Goal: Navigation & Orientation: Find specific page/section

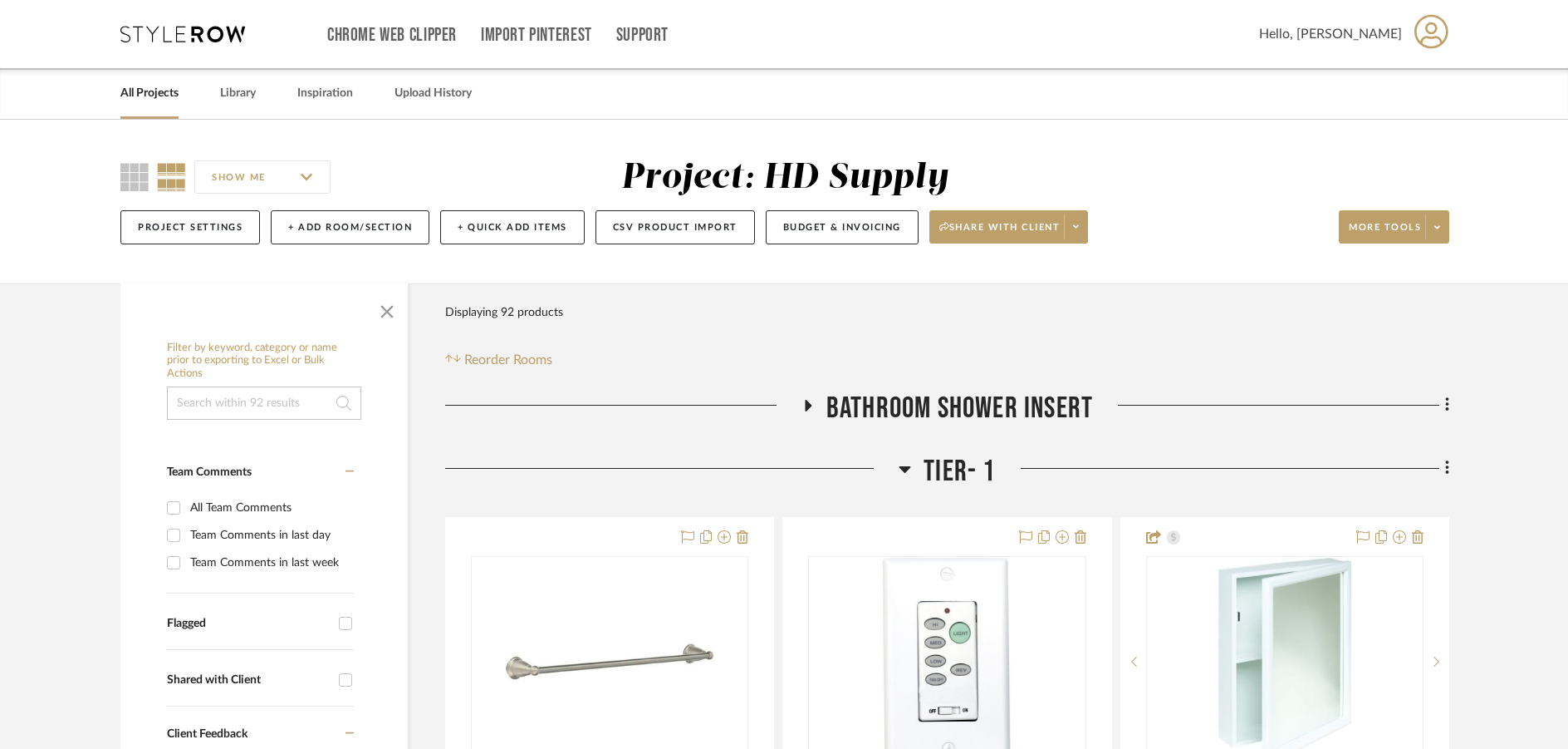
click at [131, 38] on icon at bounding box center [183, 35] width 124 height 17
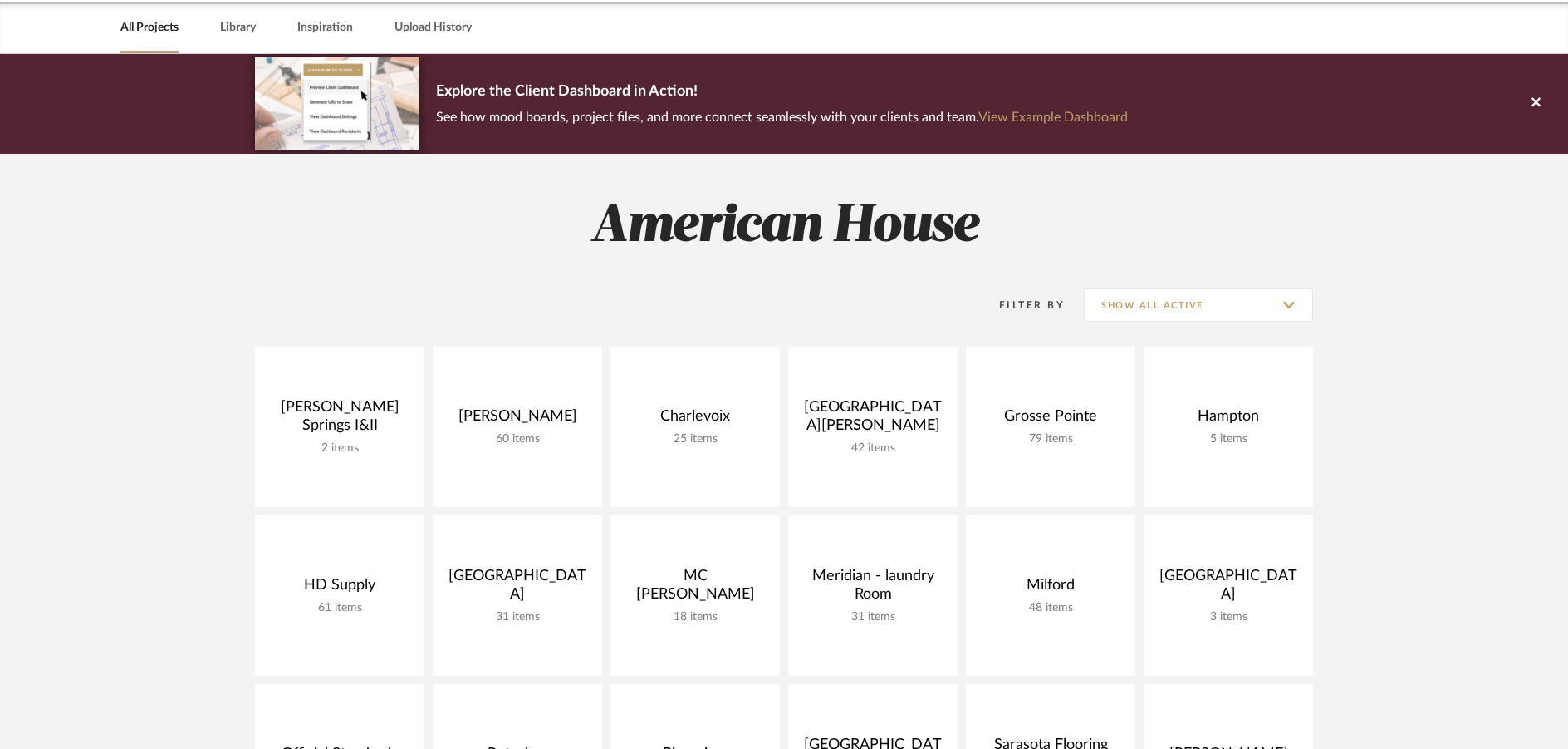
scroll to position [166, 0]
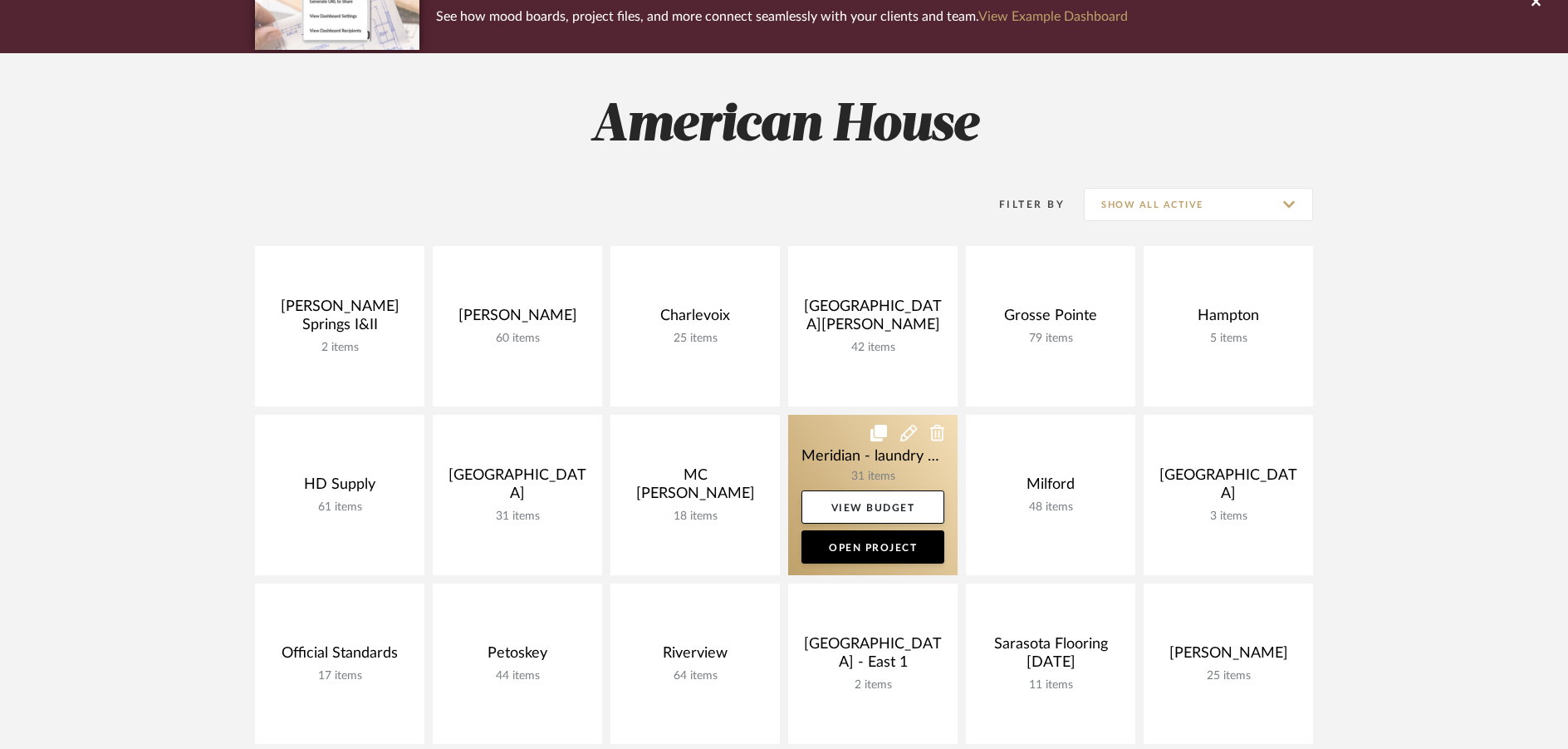
click at [814, 432] on link at bounding box center [872, 495] width 169 height 161
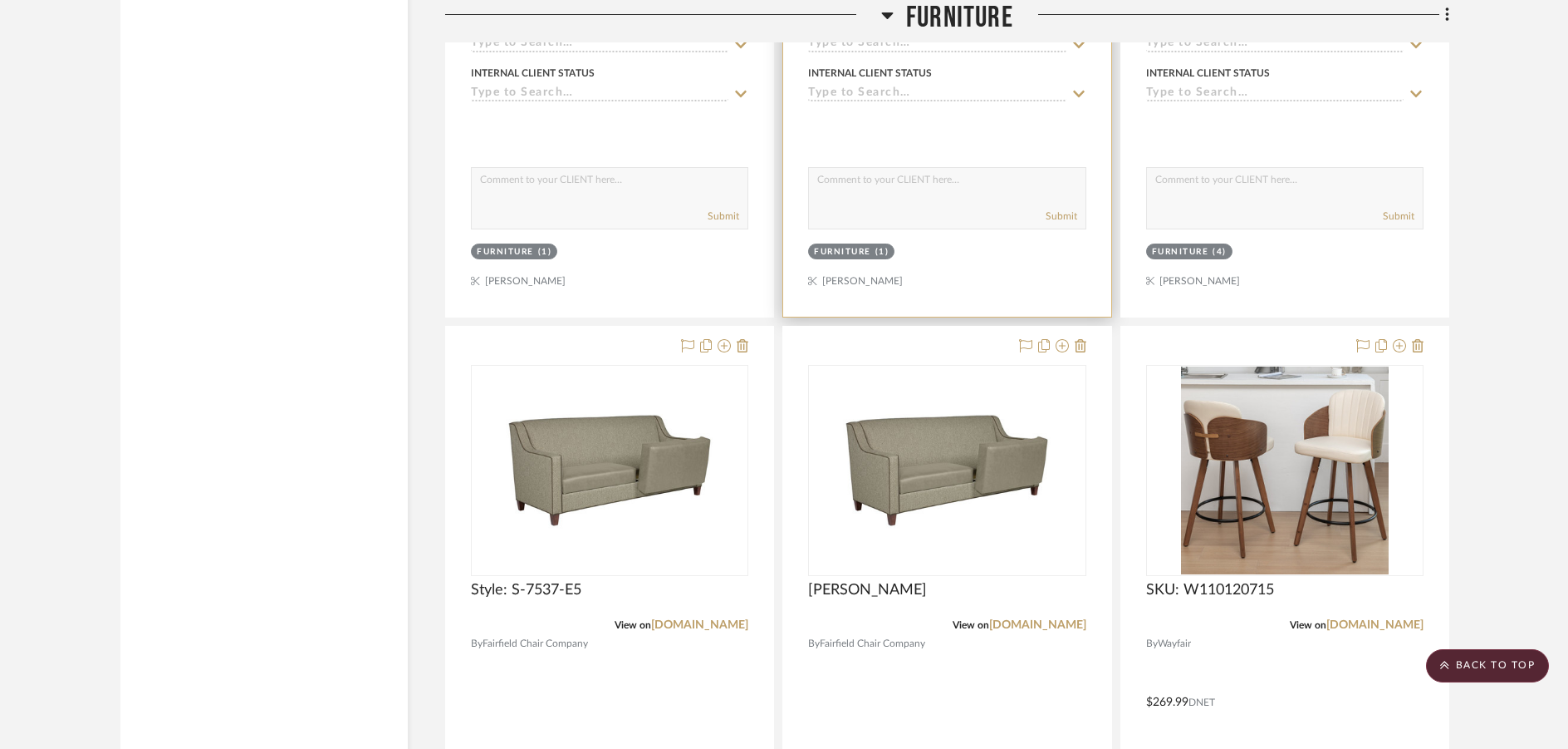
scroll to position [3573, 0]
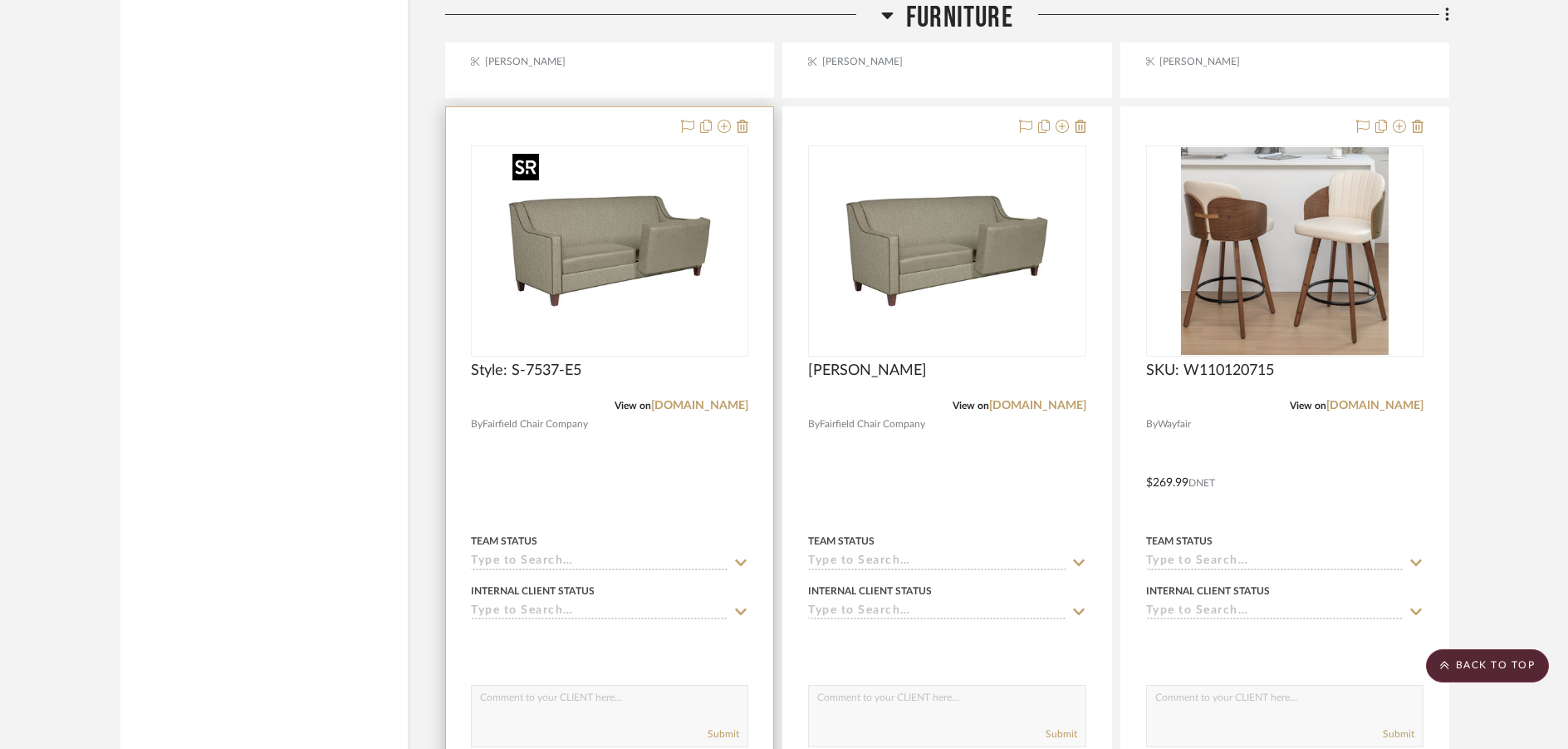
click at [0, 0] on img at bounding box center [0, 0] width 0 height 0
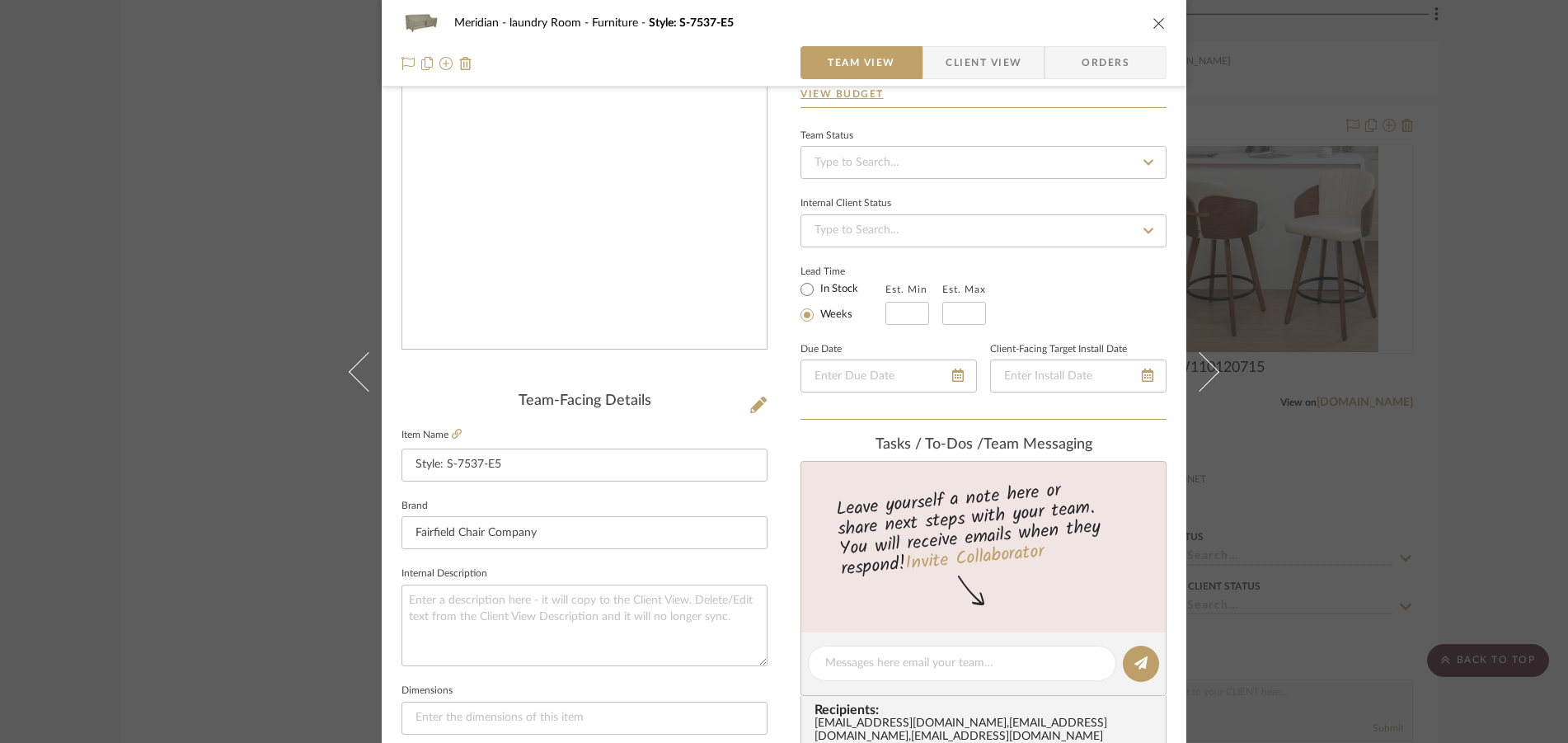
scroll to position [330, 0]
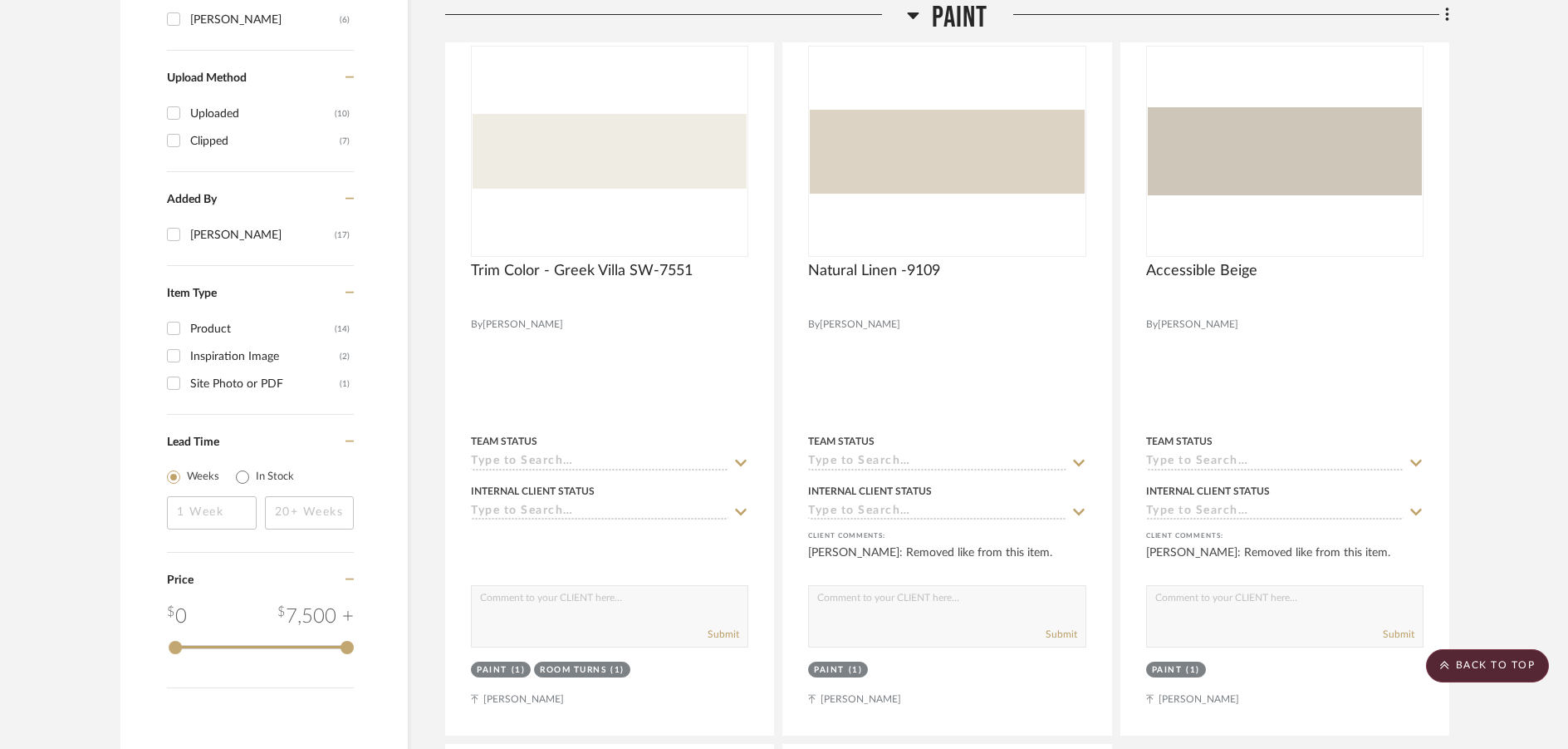
scroll to position [1413, 0]
